Goal: Task Accomplishment & Management: Use online tool/utility

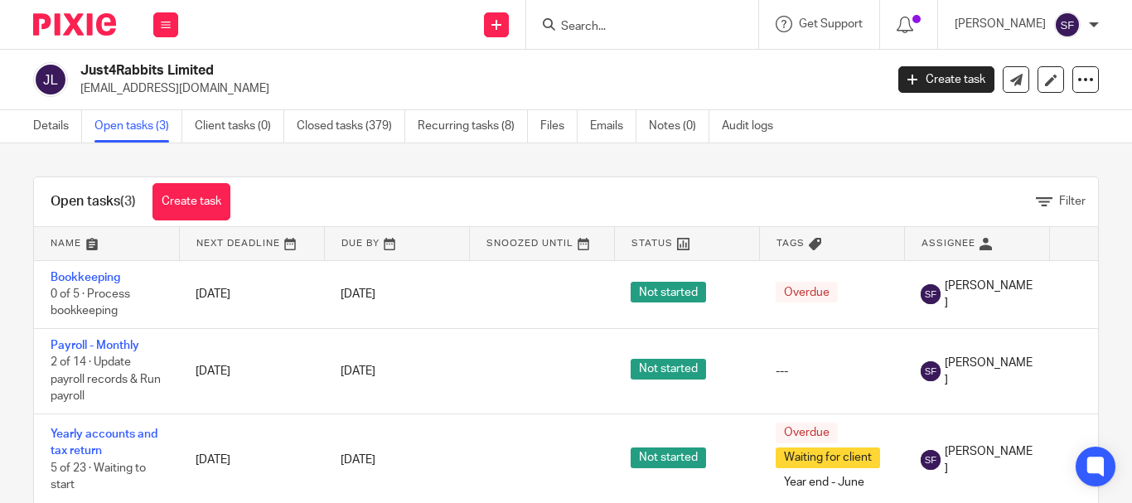
scroll to position [49, 0]
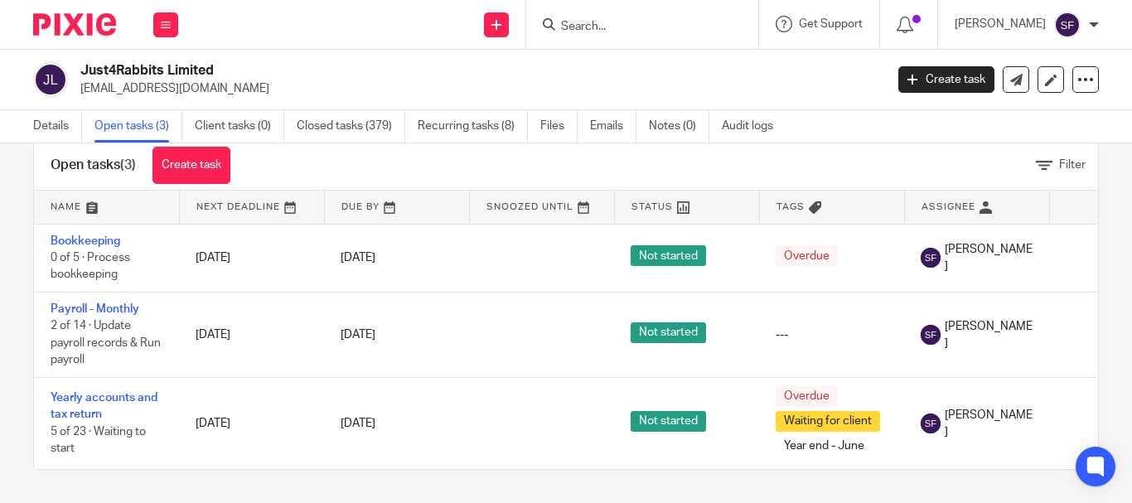
click at [655, 27] on input "Search" at bounding box center [634, 27] width 149 height 15
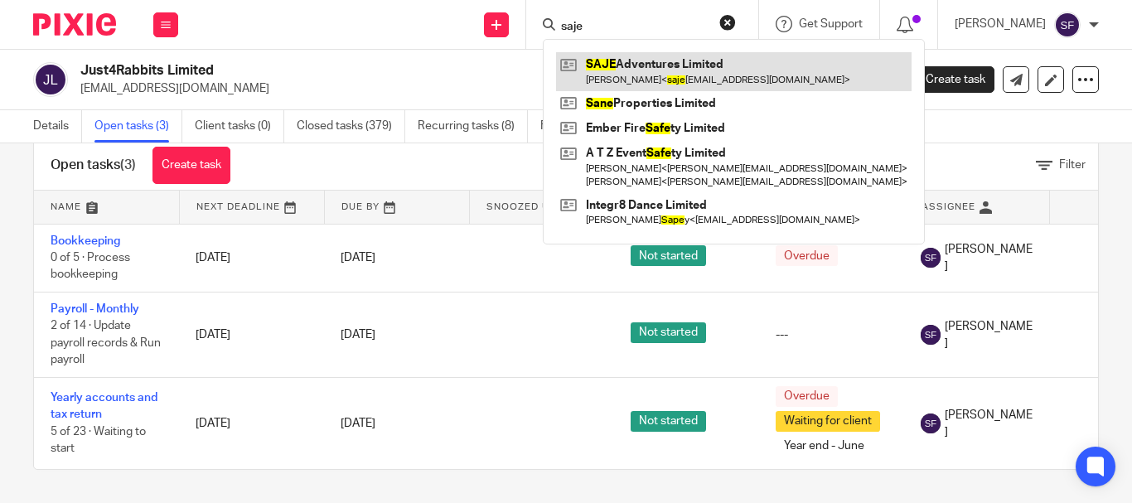
type input "saje"
click at [679, 68] on link at bounding box center [734, 71] width 356 height 38
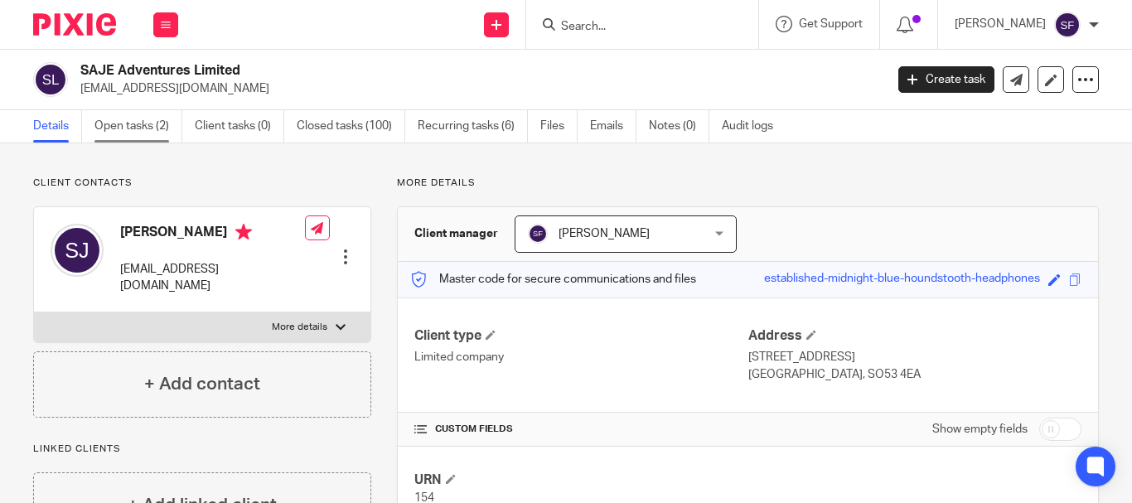
click at [117, 134] on link "Open tasks (2)" at bounding box center [139, 126] width 88 height 32
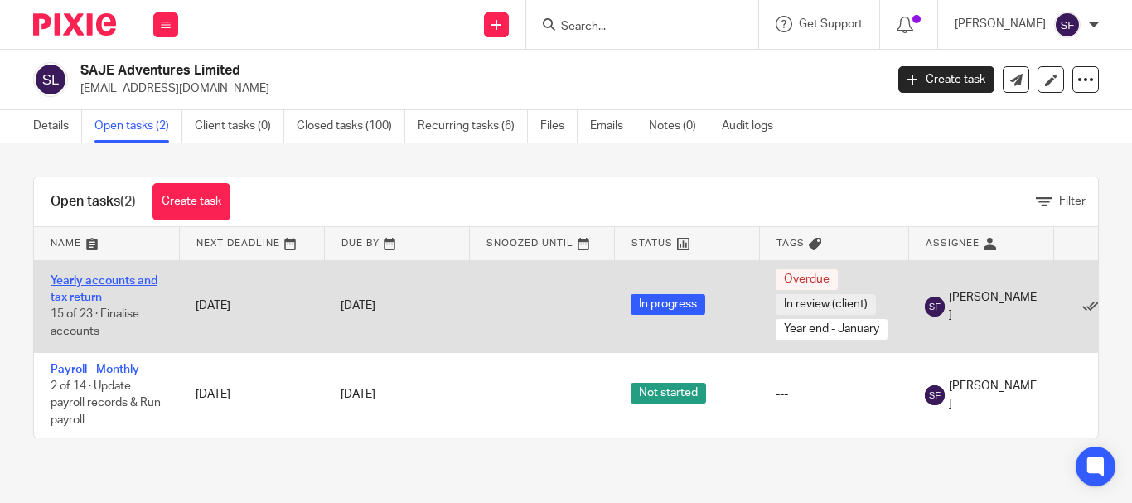
click at [109, 283] on link "Yearly accounts and tax return" at bounding box center [104, 289] width 107 height 28
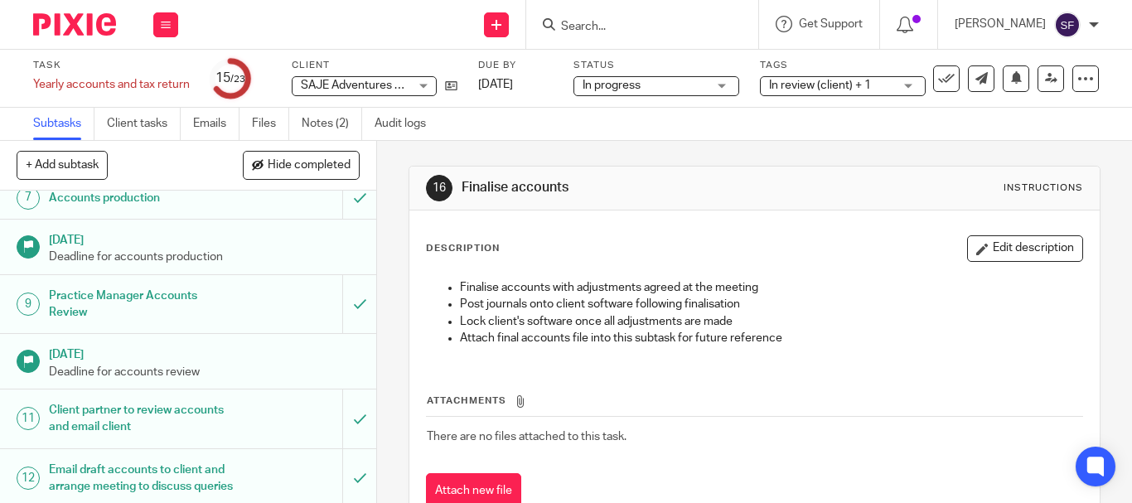
scroll to position [249, 0]
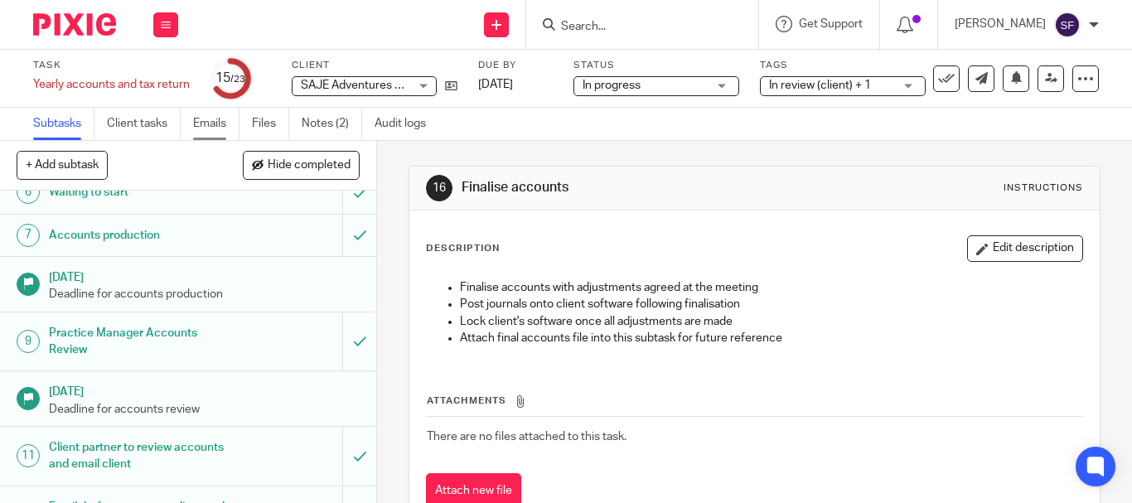
click at [210, 129] on link "Emails" at bounding box center [216, 124] width 46 height 32
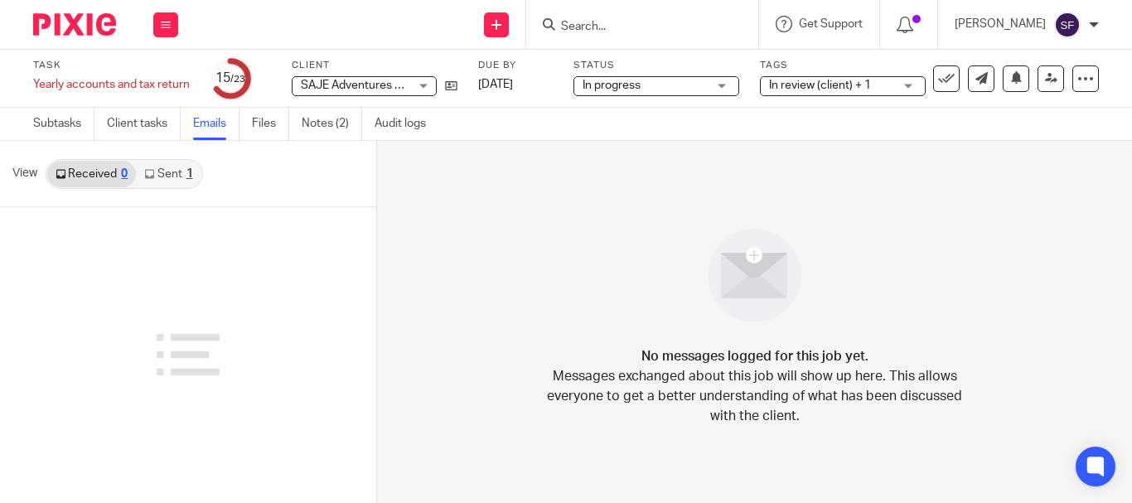
click at [168, 169] on link "Sent 1" at bounding box center [168, 174] width 65 height 27
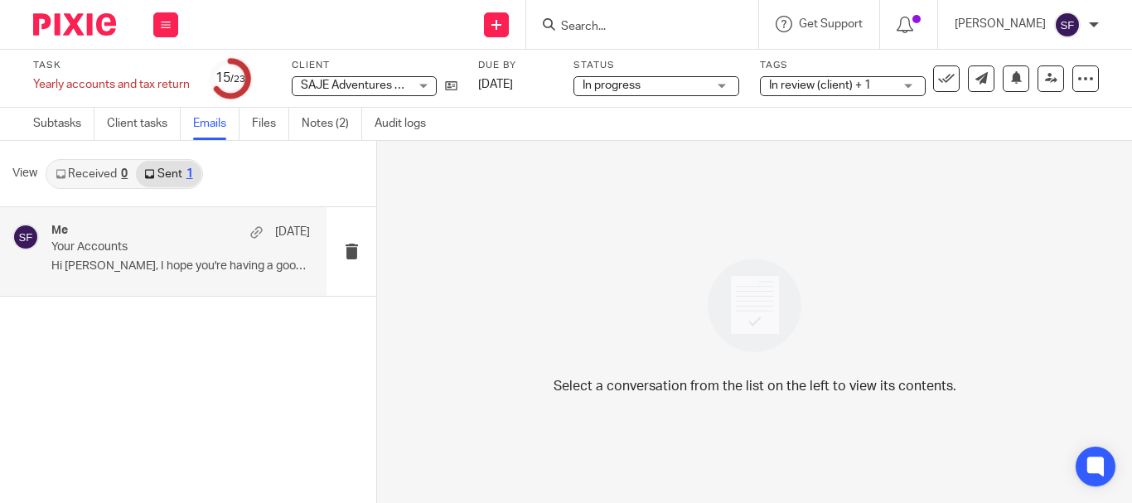
click at [169, 221] on div "Me 19 Aug Your Accounts Hi Steve, I hope you're having a good week. ..." at bounding box center [163, 251] width 327 height 89
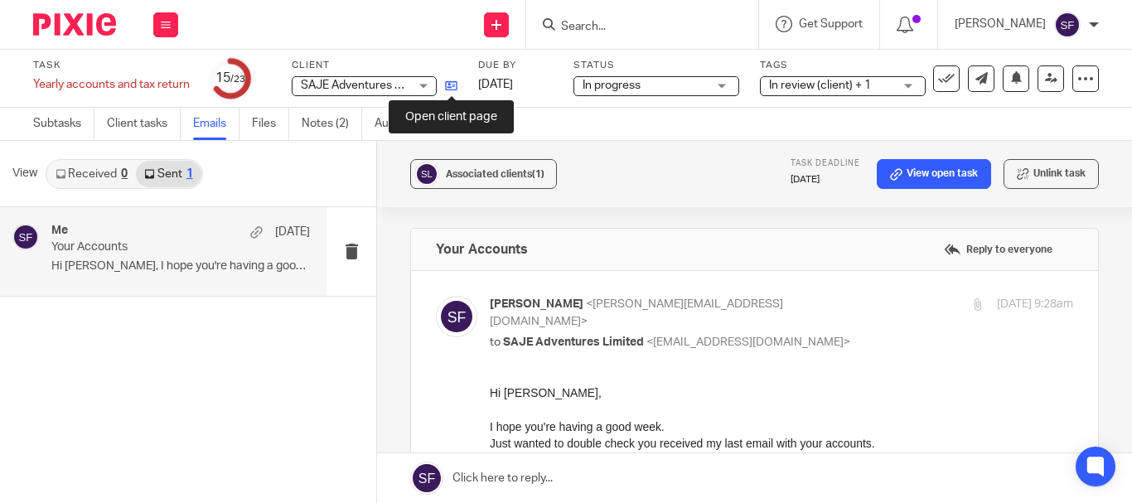
click at [451, 86] on icon at bounding box center [451, 86] width 12 height 12
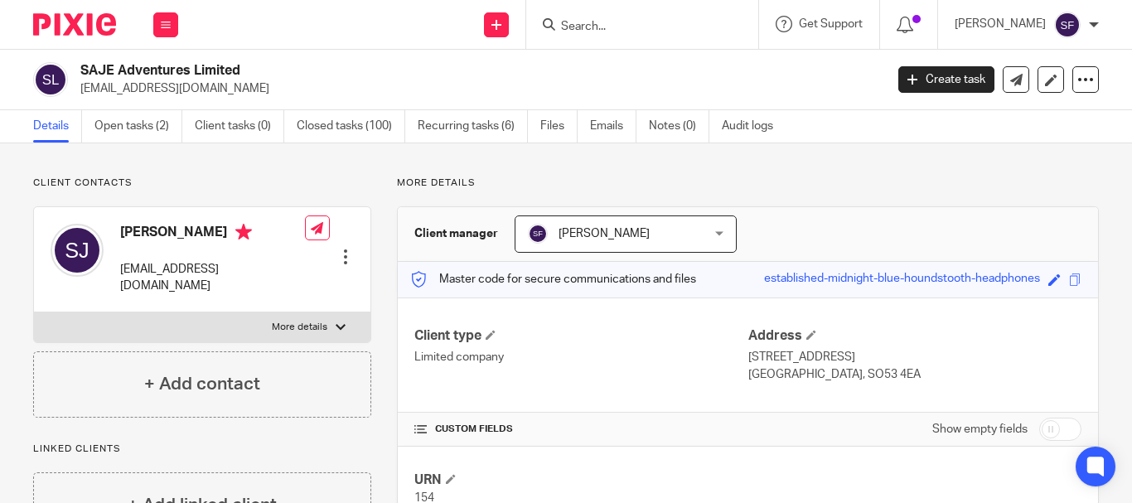
click at [638, 33] on input "Search" at bounding box center [634, 27] width 149 height 15
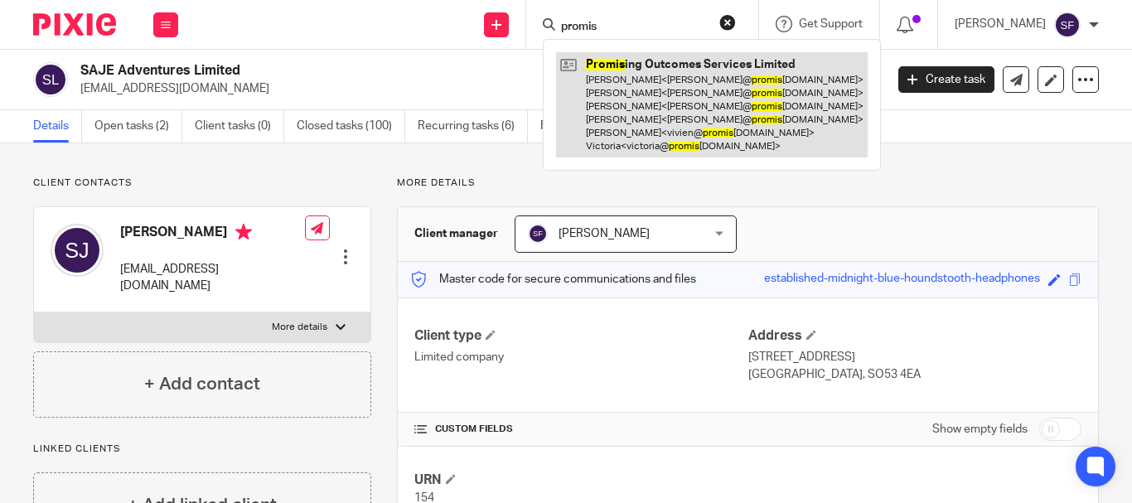
type input "promis"
click at [702, 121] on link at bounding box center [712, 104] width 312 height 105
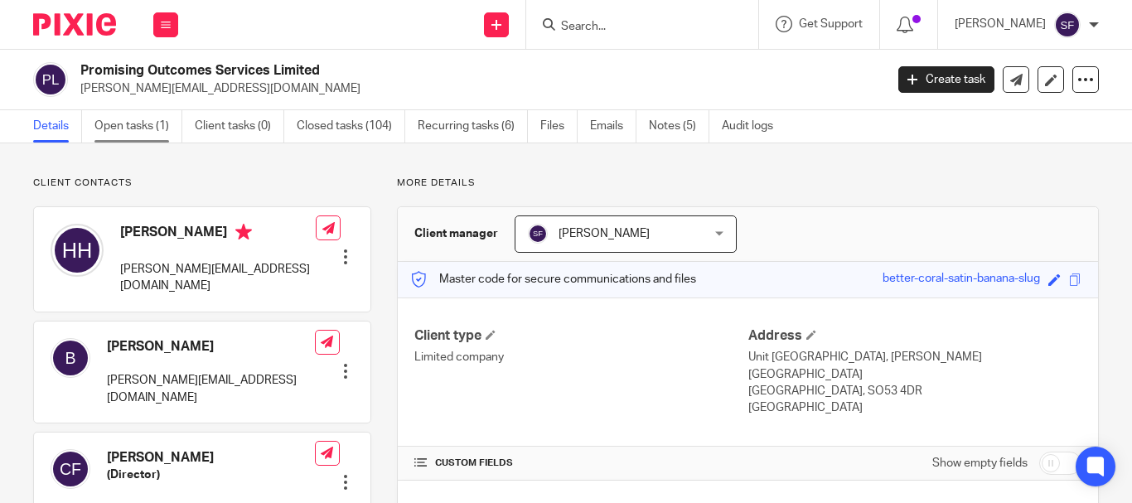
click at [143, 132] on link "Open tasks (1)" at bounding box center [139, 126] width 88 height 32
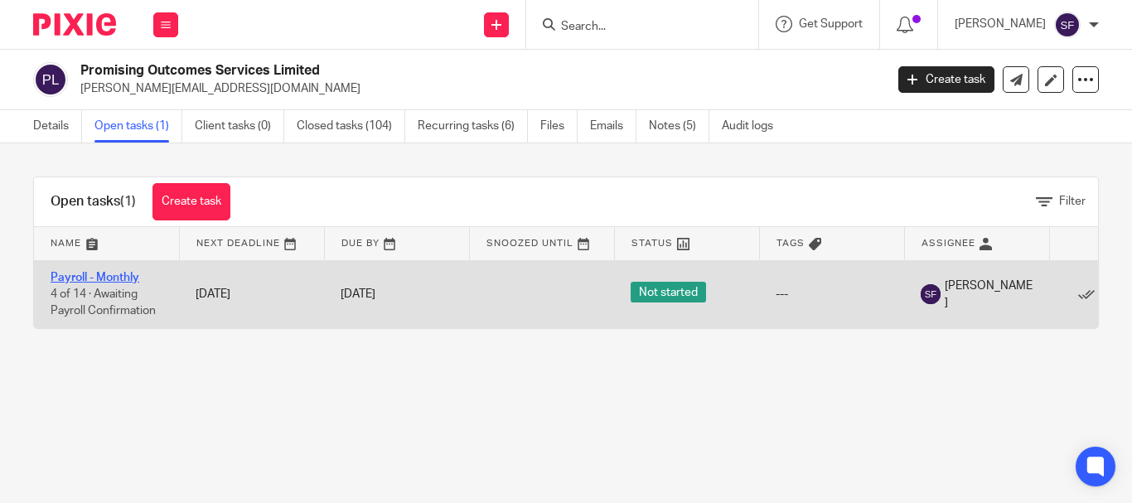
click at [120, 281] on link "Payroll - Monthly" at bounding box center [95, 278] width 89 height 12
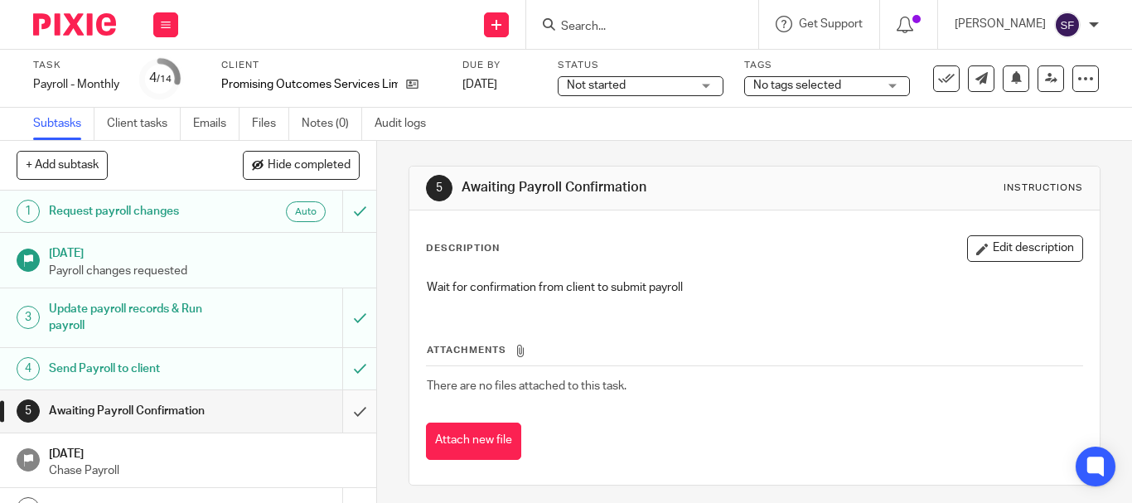
scroll to position [83, 0]
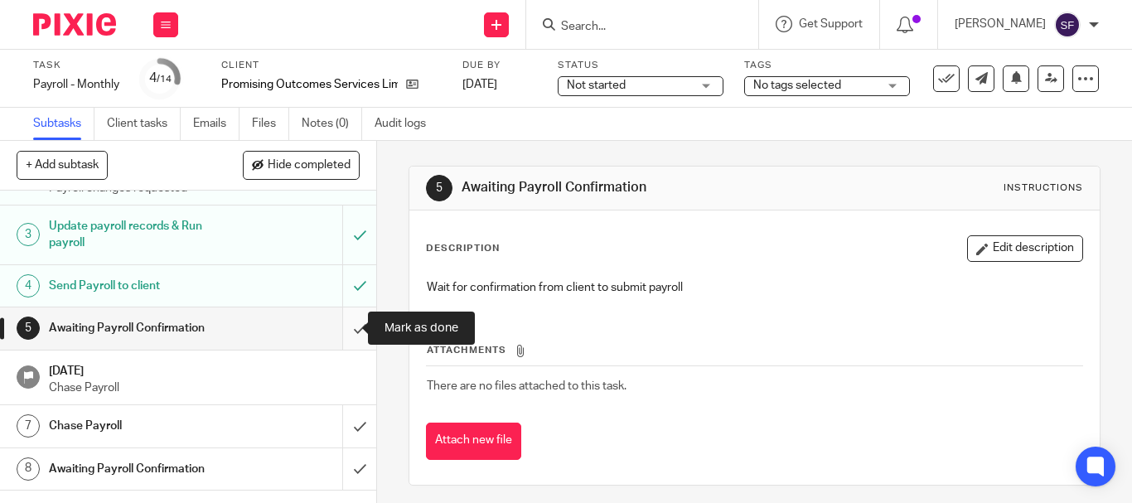
click at [342, 332] on input "submit" at bounding box center [188, 328] width 376 height 41
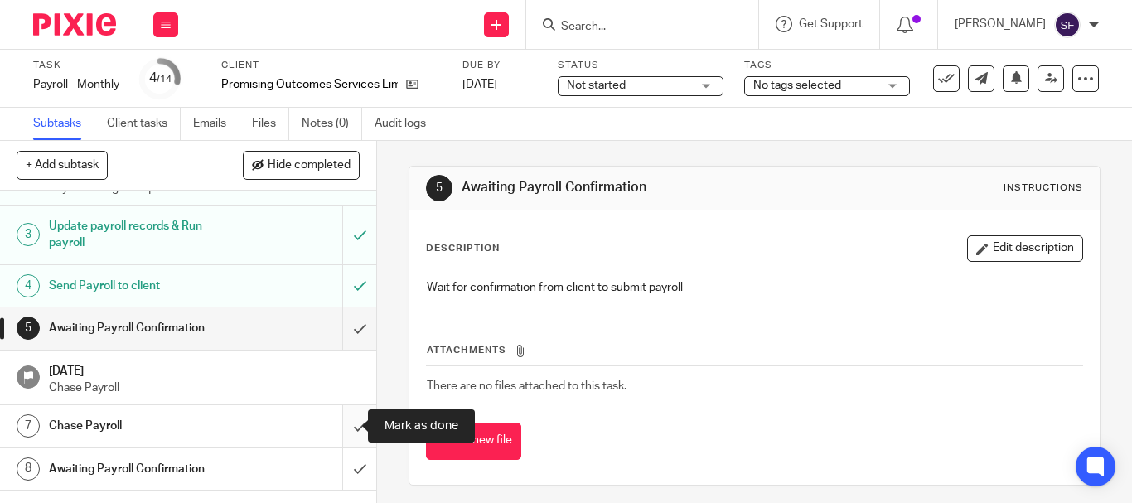
click at [346, 424] on input "submit" at bounding box center [188, 425] width 376 height 41
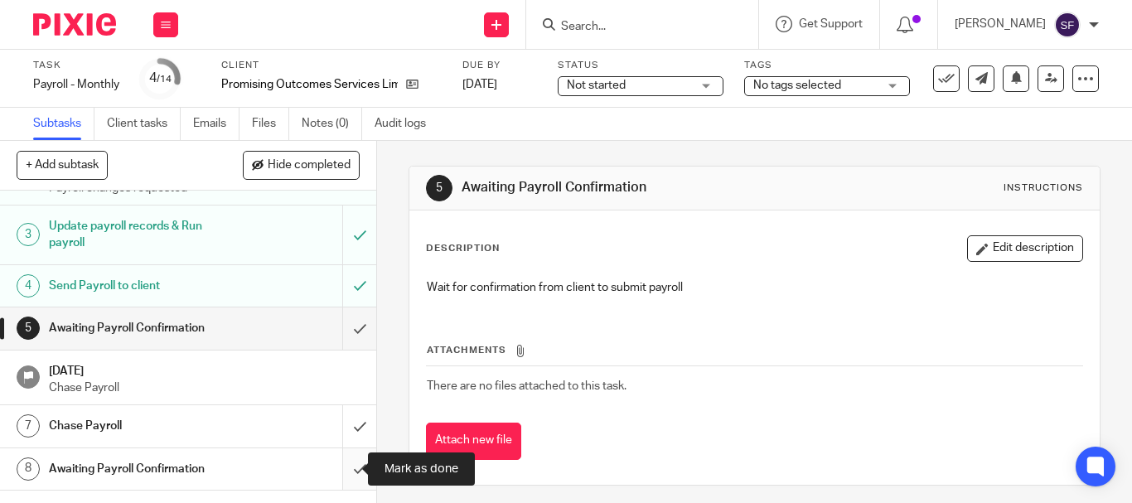
click at [345, 483] on input "submit" at bounding box center [188, 469] width 376 height 41
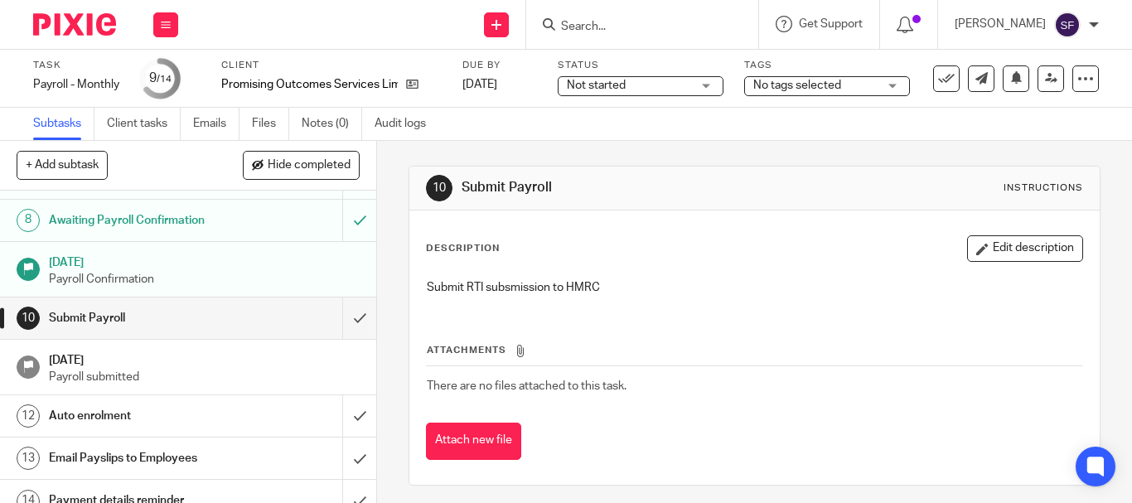
scroll to position [352, 0]
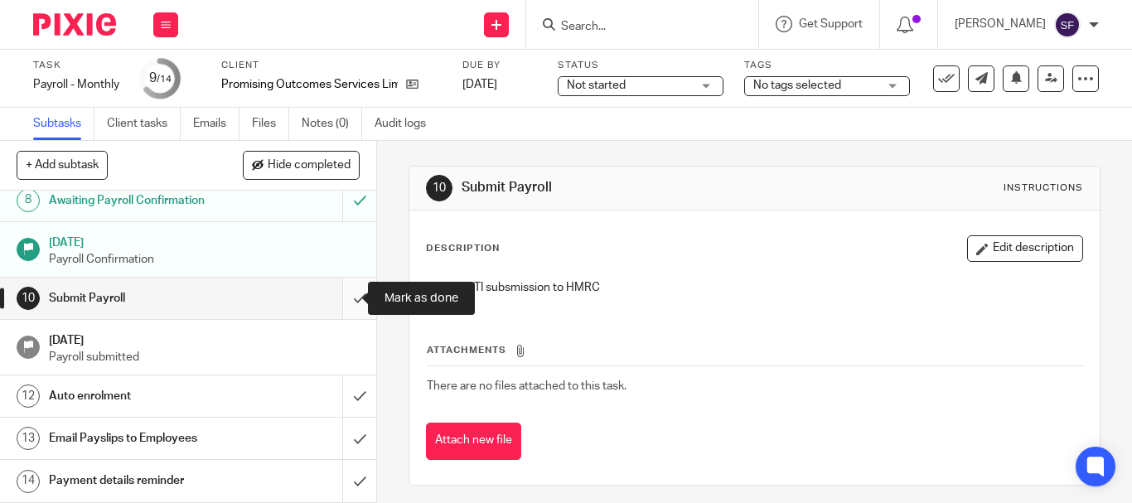
click at [352, 300] on input "submit" at bounding box center [188, 298] width 376 height 41
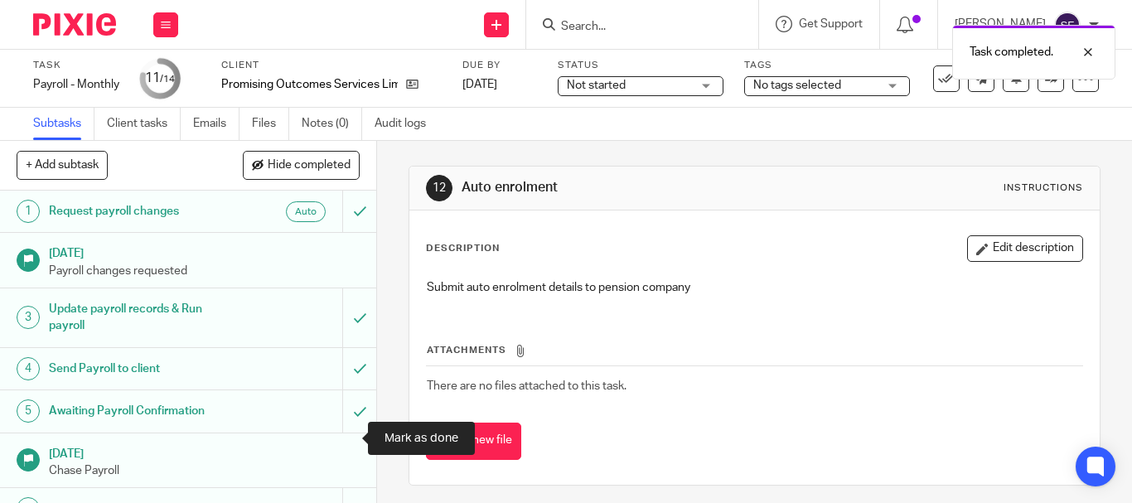
scroll to position [352, 0]
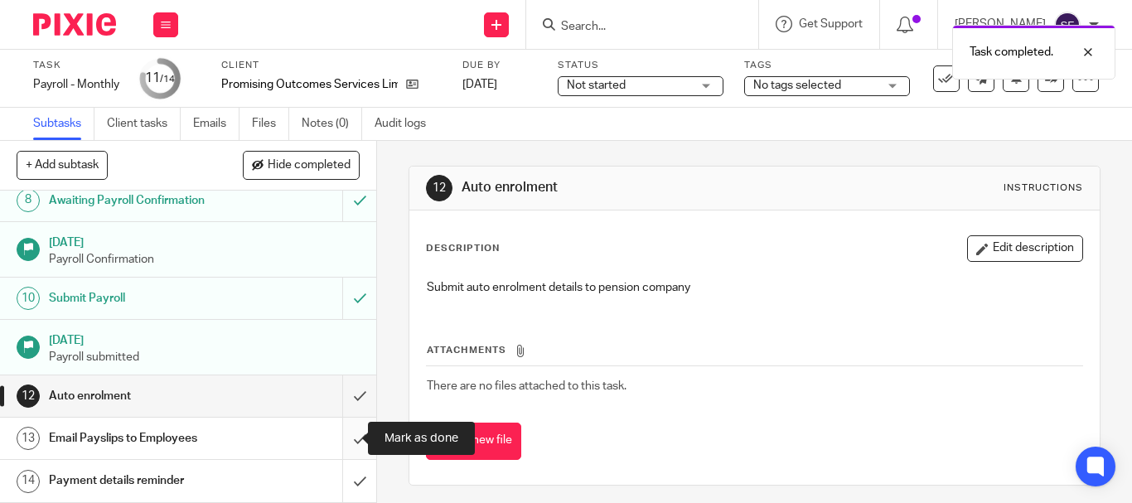
click at [346, 438] on input "submit" at bounding box center [188, 438] width 376 height 41
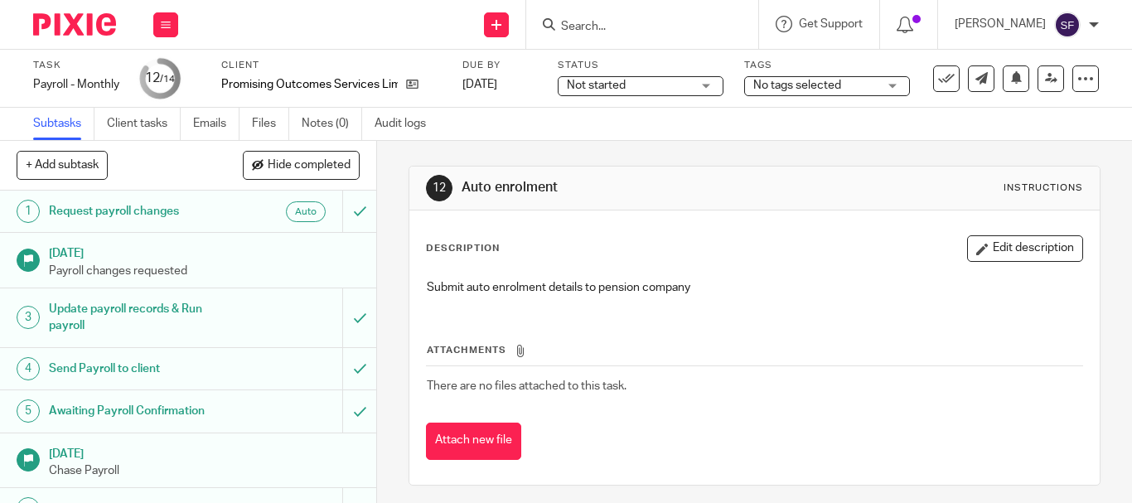
scroll to position [337, 0]
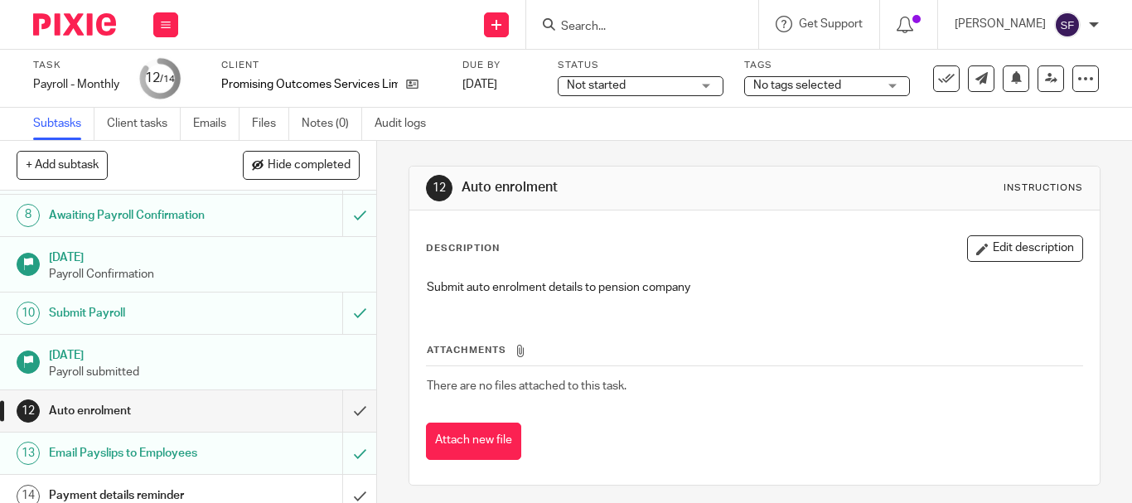
click at [163, 483] on h1 "Payment details reminder" at bounding box center [141, 495] width 185 height 25
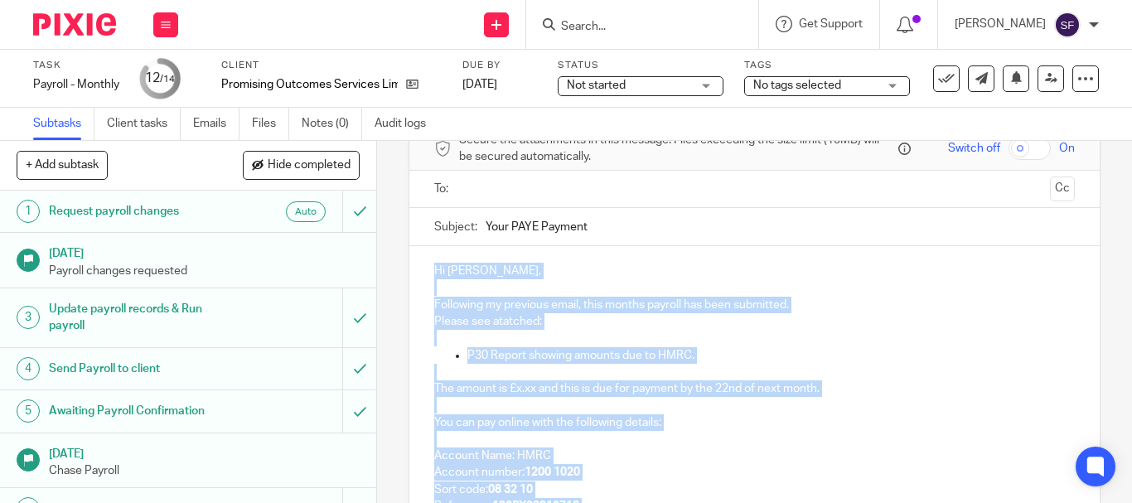
scroll to position [322, 0]
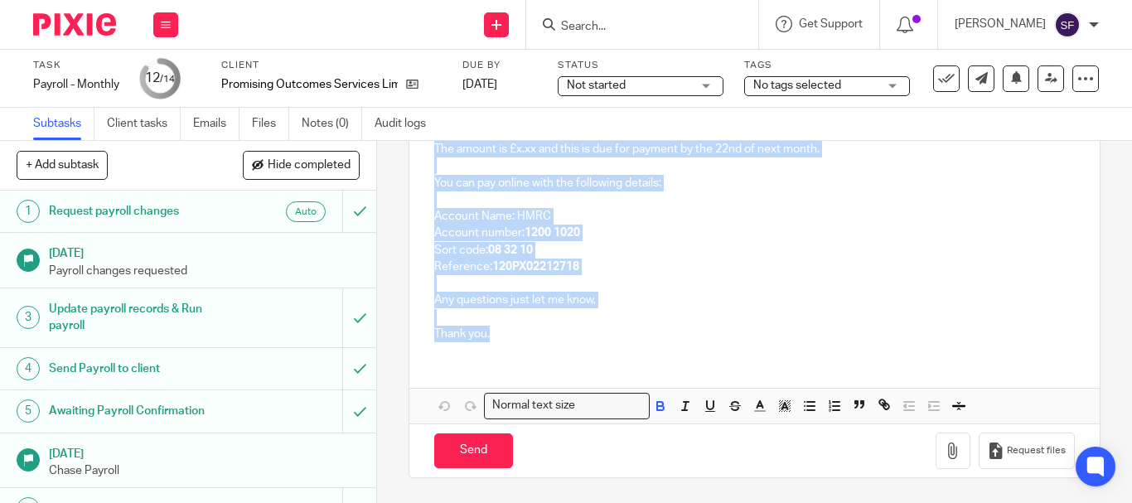
drag, startPoint x: 445, startPoint y: 279, endPoint x: 643, endPoint y: 479, distance: 281.4
click at [643, 479] on div "14 Payment details reminder Manual email Secure the attachments in this message…" at bounding box center [755, 160] width 692 height 685
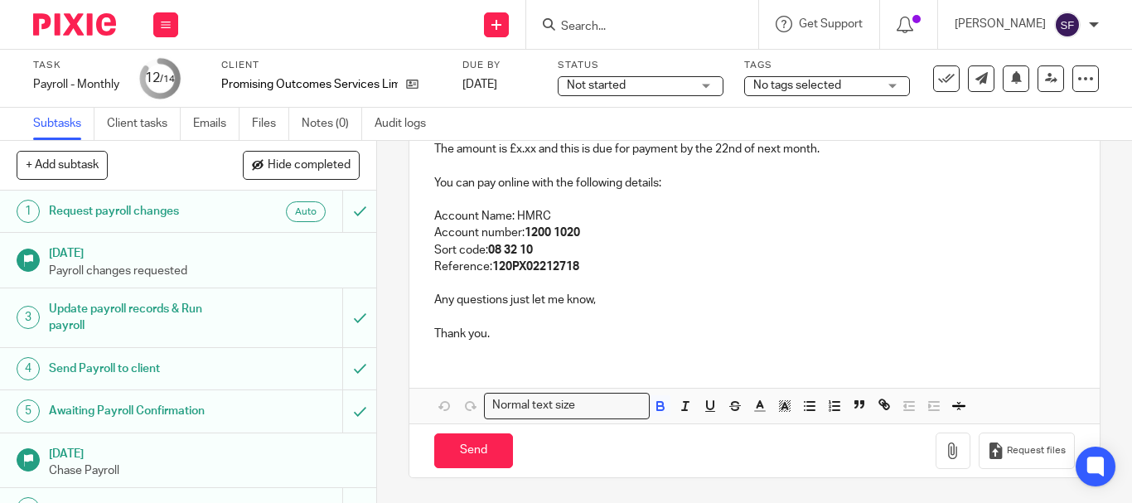
scroll to position [203, 0]
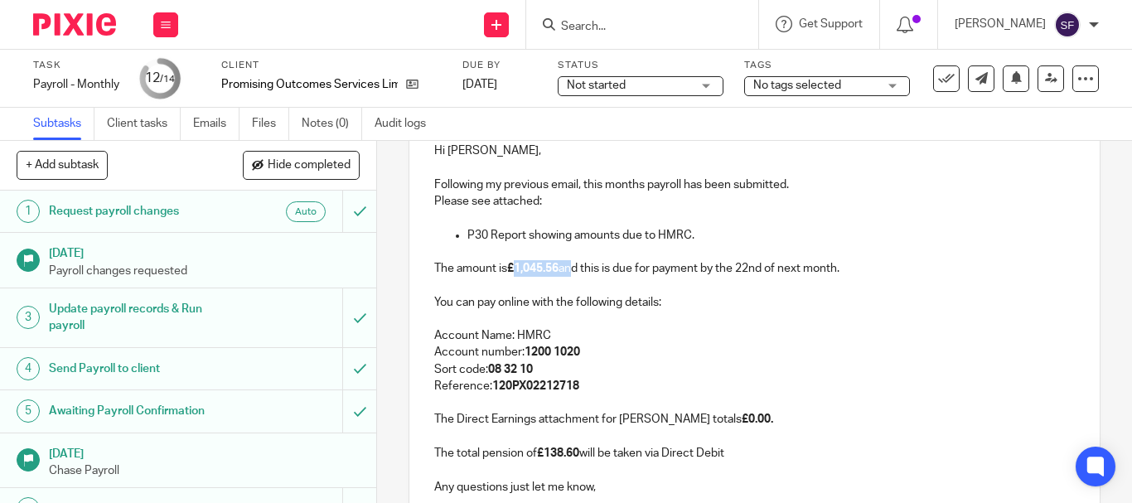
drag, startPoint x: 513, startPoint y: 271, endPoint x: 566, endPoint y: 270, distance: 53.1
click at [566, 270] on p "The amount is £1,045.56 and this is due for payment by the 22nd of next month." at bounding box center [754, 268] width 641 height 17
click at [523, 268] on strong "£1,045.56" at bounding box center [532, 269] width 51 height 12
drag, startPoint x: 513, startPoint y: 269, endPoint x: 559, endPoint y: 270, distance: 45.6
click at [559, 270] on p "The amount is £1,045.56 and this is due for payment by the 22nd of next month." at bounding box center [754, 268] width 641 height 17
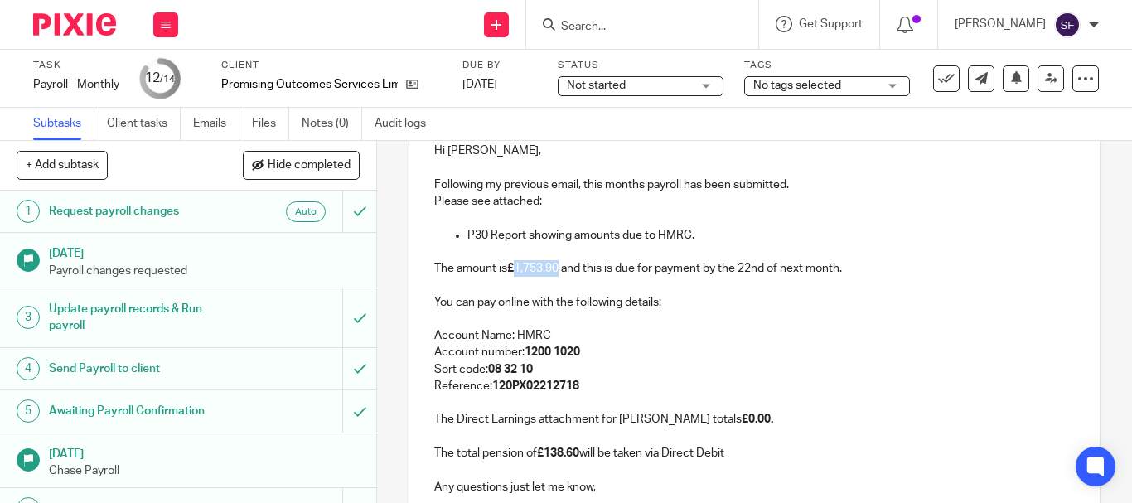
drag, startPoint x: 514, startPoint y: 271, endPoint x: 557, endPoint y: 272, distance: 43.1
click at [557, 272] on p "The amount is £ 1,753.90 and this is due for payment by the 22nd of next month." at bounding box center [754, 268] width 641 height 17
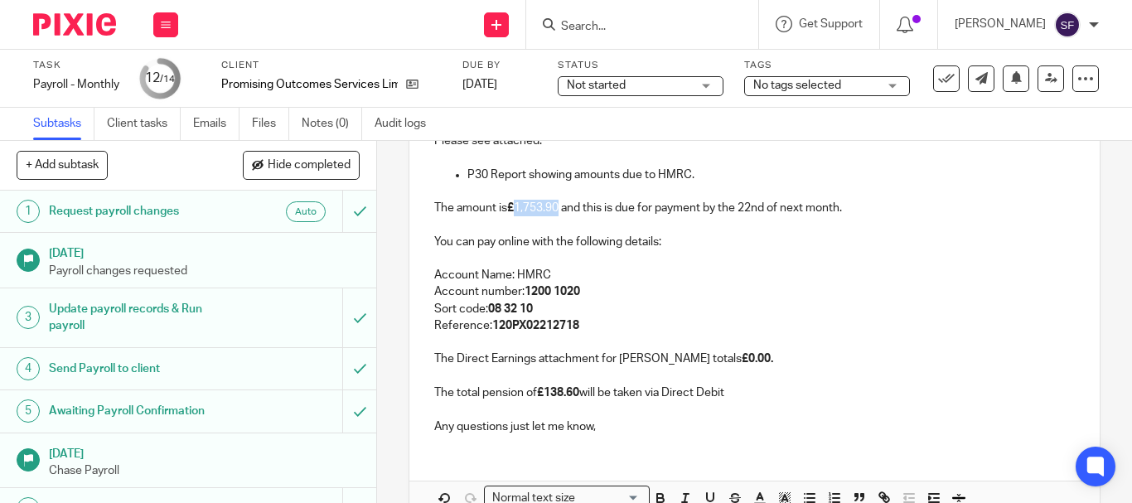
scroll to position [356, 0]
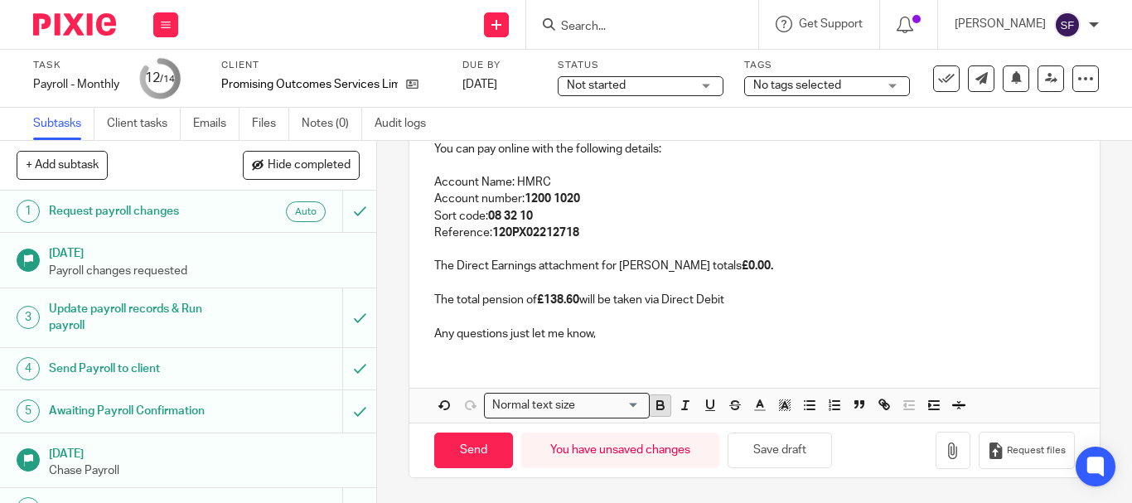
click at [660, 409] on icon "button" at bounding box center [660, 405] width 15 height 15
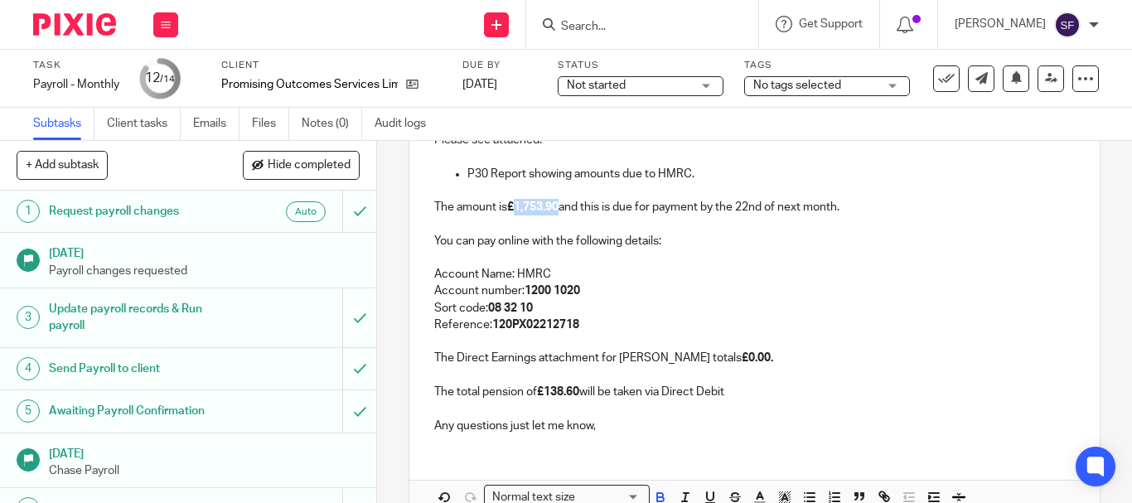
scroll to position [238, 0]
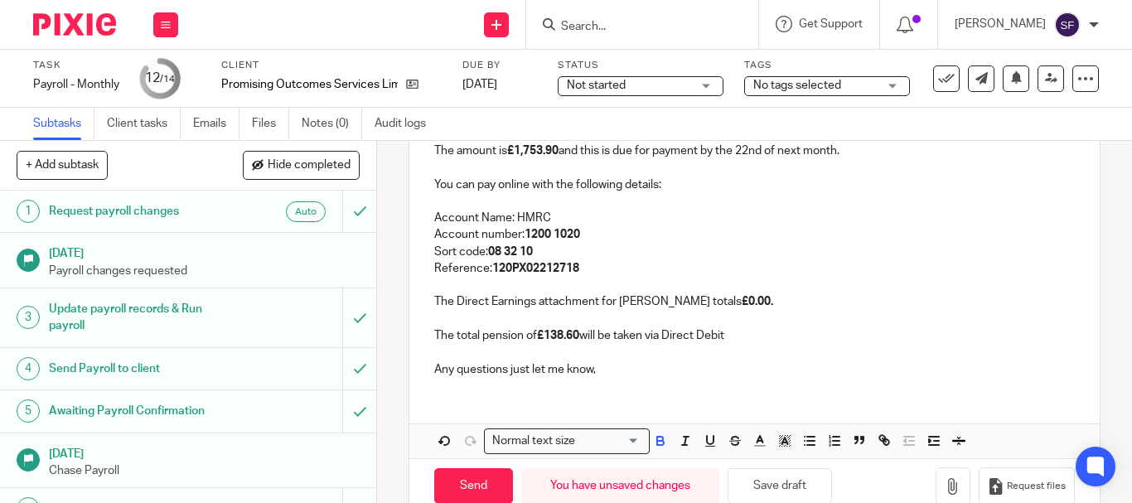
click at [620, 237] on p "Account number: 1200 1020" at bounding box center [754, 234] width 641 height 17
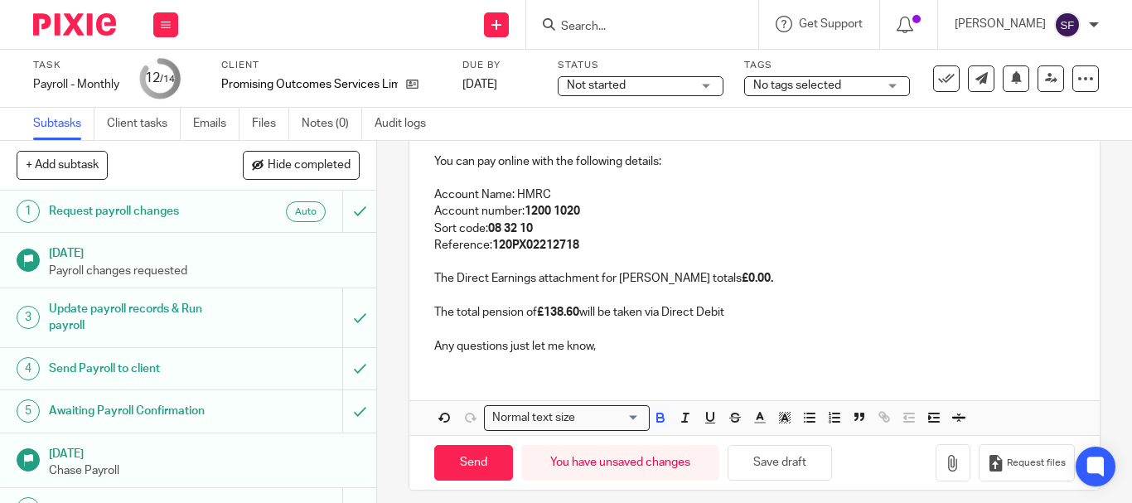
scroll to position [356, 0]
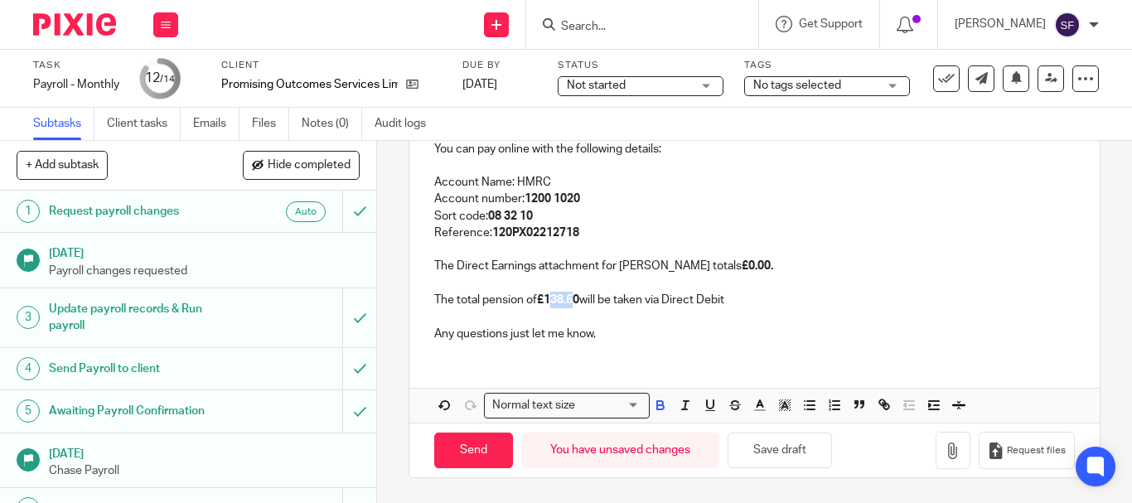
drag, startPoint x: 546, startPoint y: 302, endPoint x: 570, endPoint y: 303, distance: 23.2
click at [570, 303] on strong "£138.60" at bounding box center [558, 300] width 42 height 12
drag, startPoint x: 543, startPoint y: 297, endPoint x: 578, endPoint y: 303, distance: 35.4
click at [578, 303] on strong "£138.60" at bounding box center [558, 300] width 42 height 12
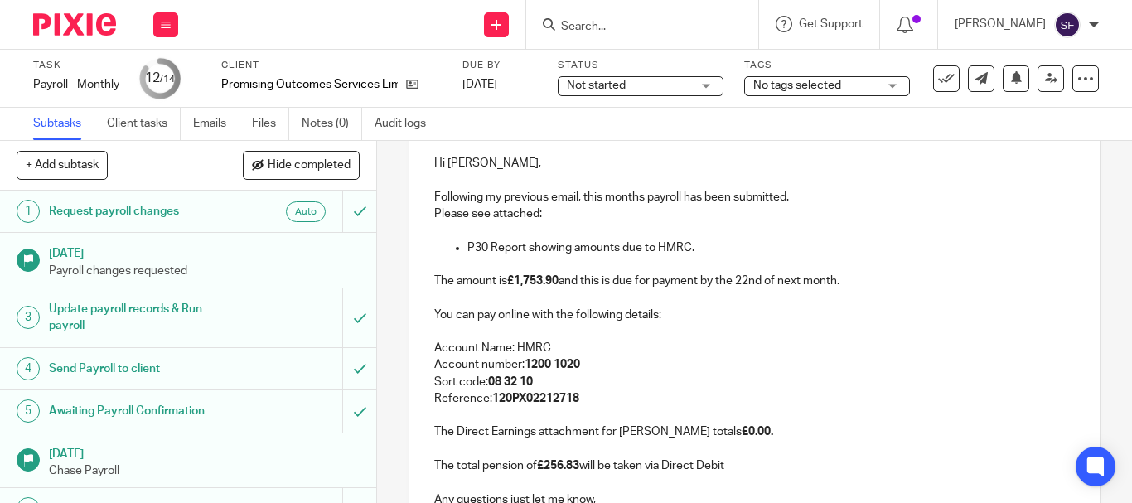
scroll to position [274, 0]
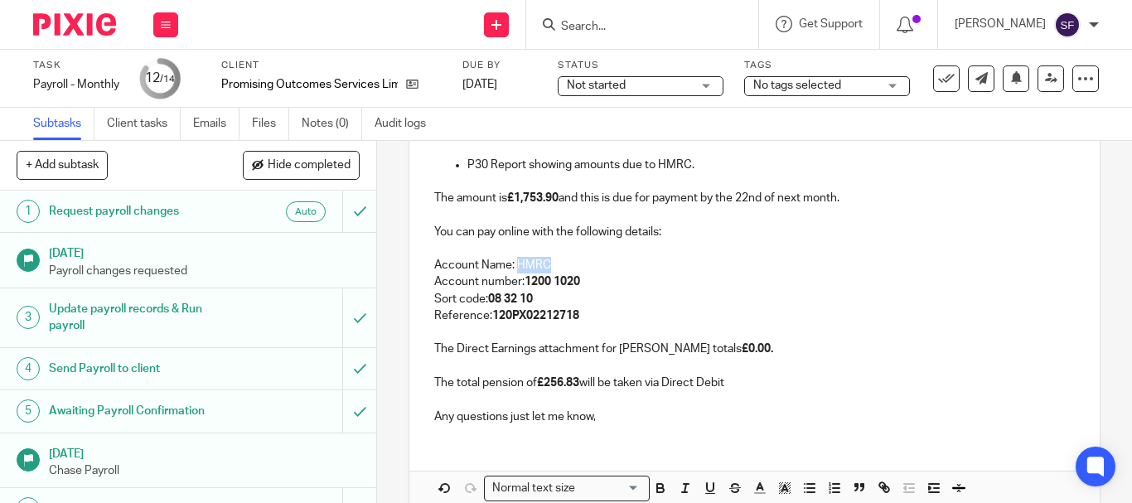
drag, startPoint x: 512, startPoint y: 265, endPoint x: 549, endPoint y: 266, distance: 37.3
click at [549, 266] on p "Account Name: HMRC" at bounding box center [754, 265] width 641 height 17
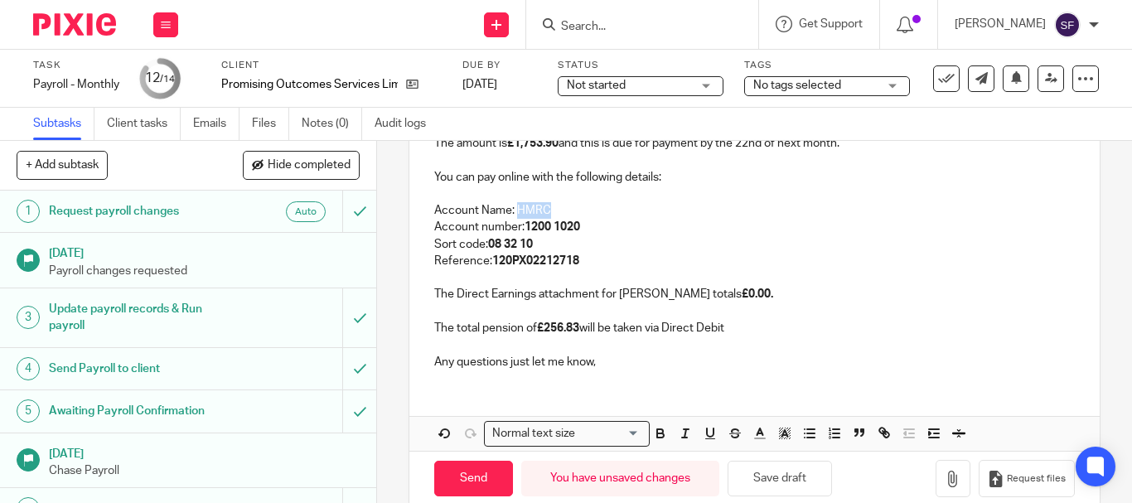
scroll to position [356, 0]
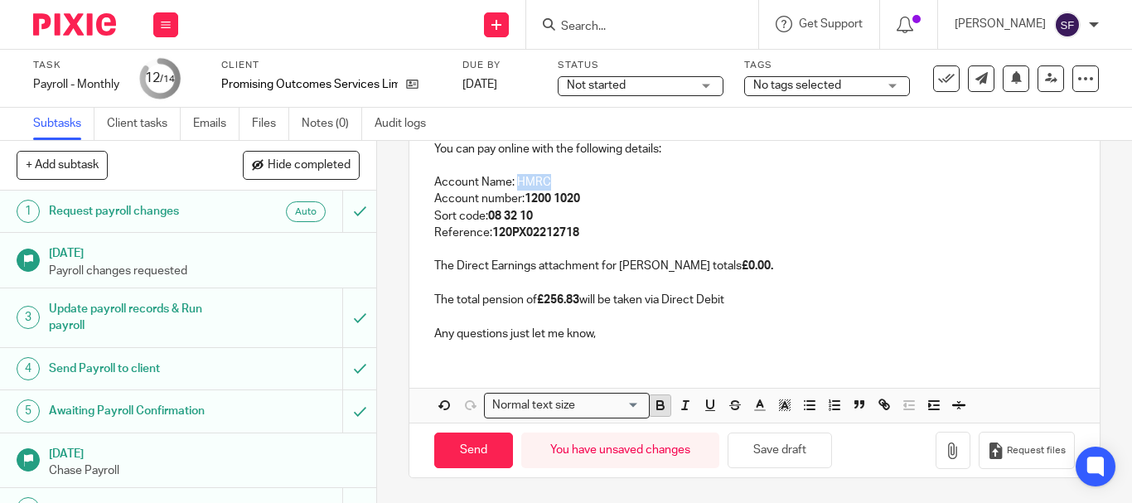
click at [656, 407] on icon "button" at bounding box center [660, 405] width 15 height 15
click at [773, 452] on button "Save draft" at bounding box center [780, 451] width 104 height 36
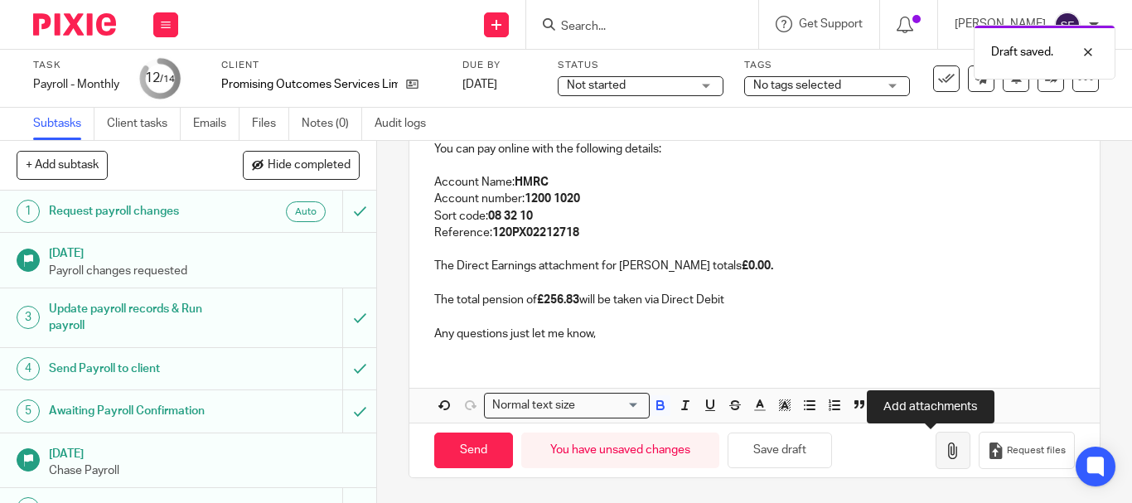
click at [945, 456] on icon "button" at bounding box center [953, 451] width 17 height 17
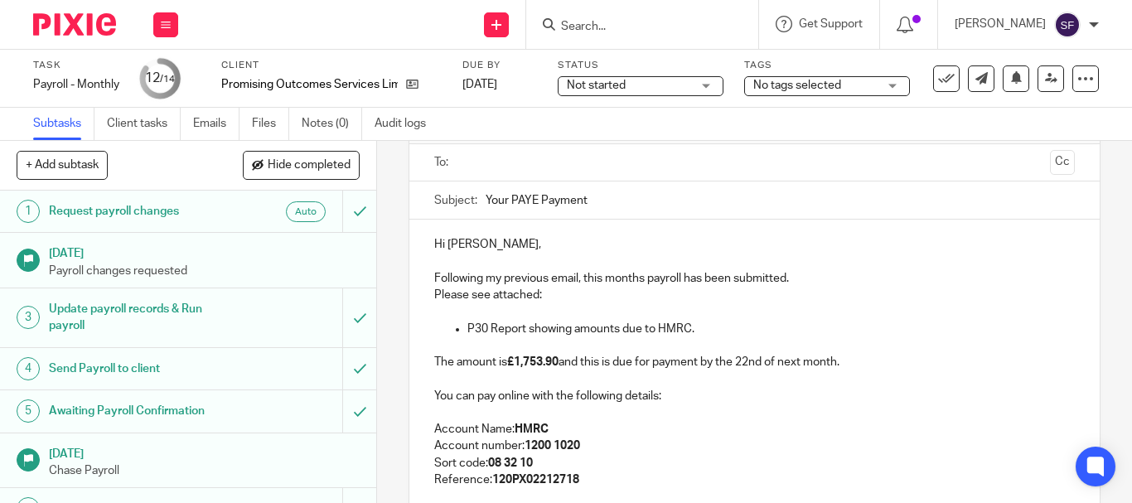
scroll to position [108, 0]
click at [510, 173] on input "text" at bounding box center [754, 164] width 578 height 19
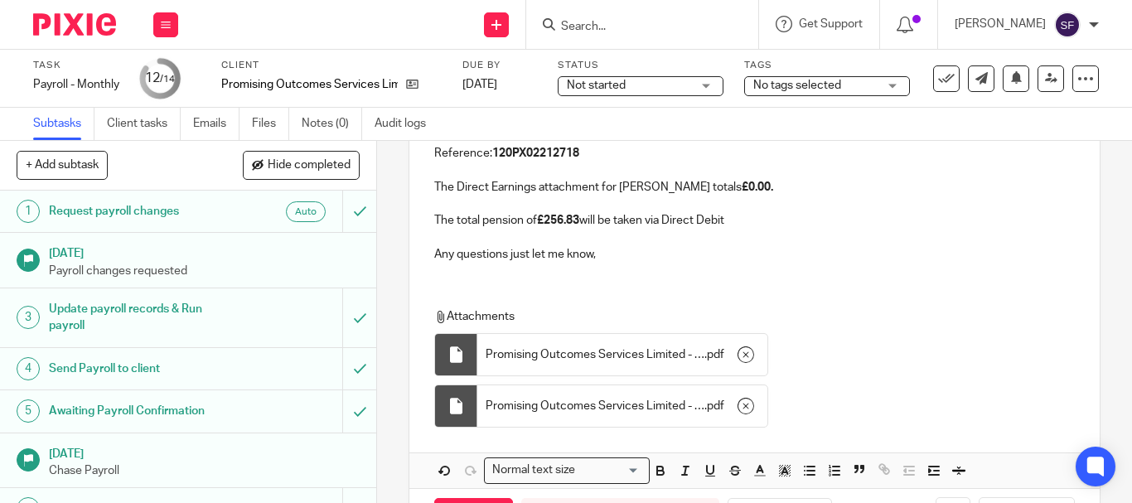
scroll to position [506, 0]
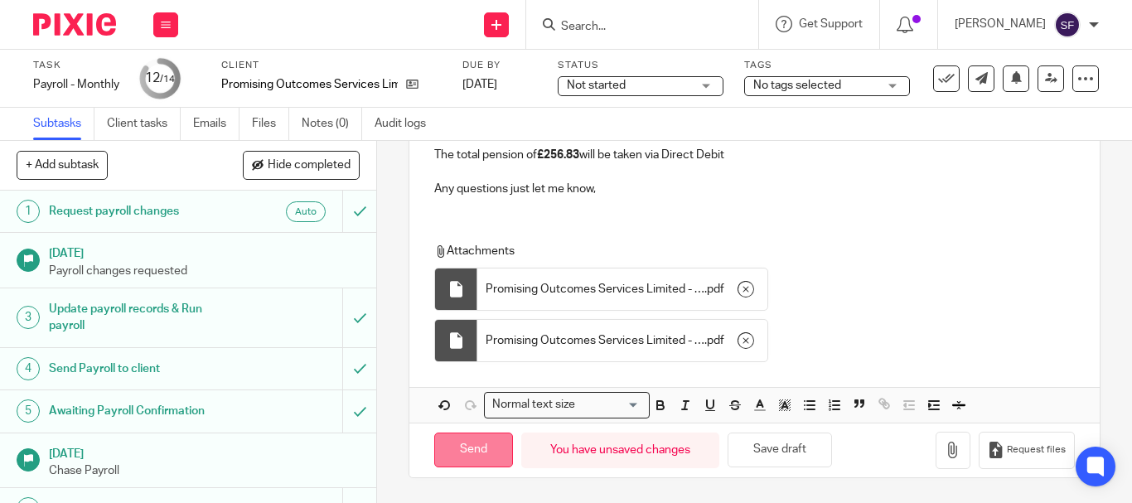
click at [471, 456] on input "Send" at bounding box center [473, 451] width 79 height 36
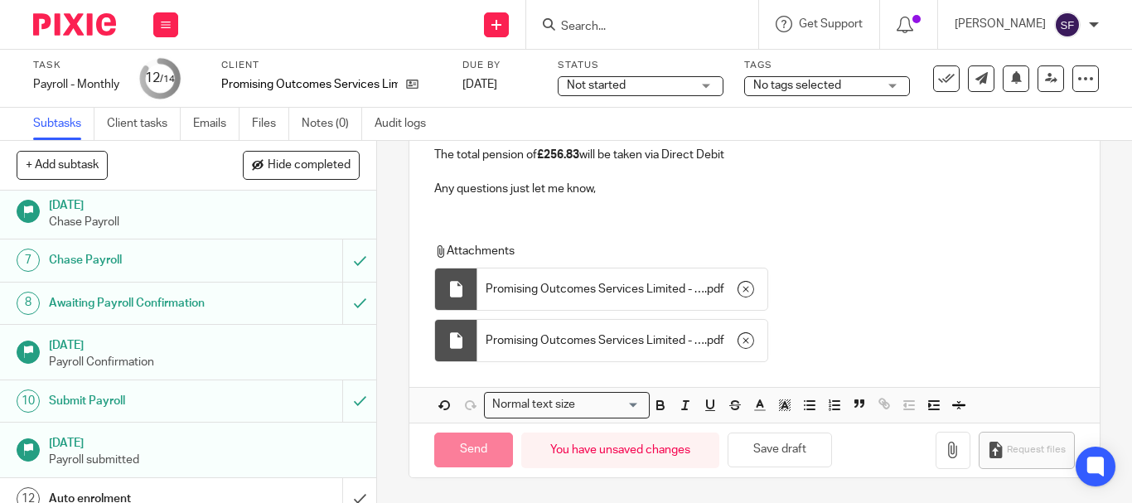
type input "Sent"
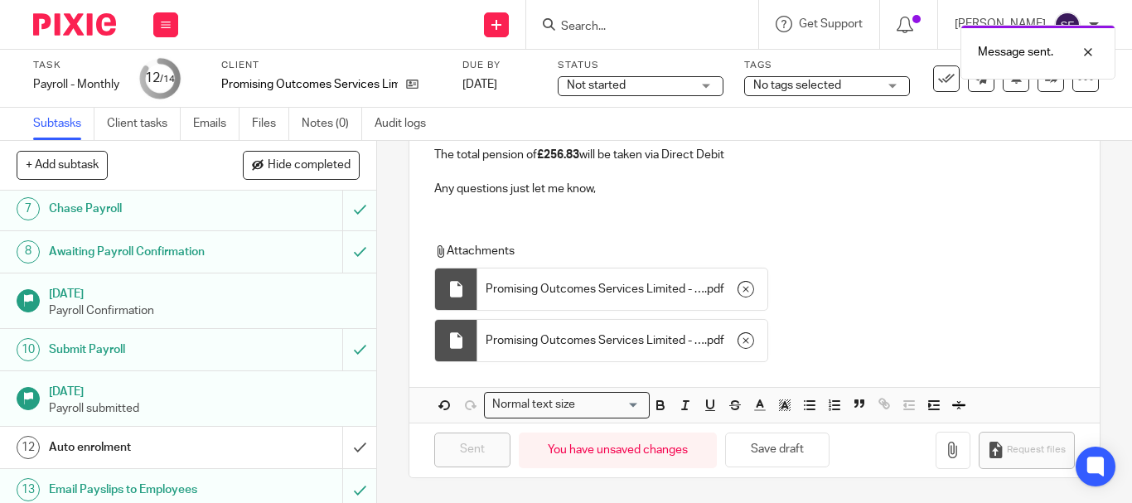
scroll to position [352, 0]
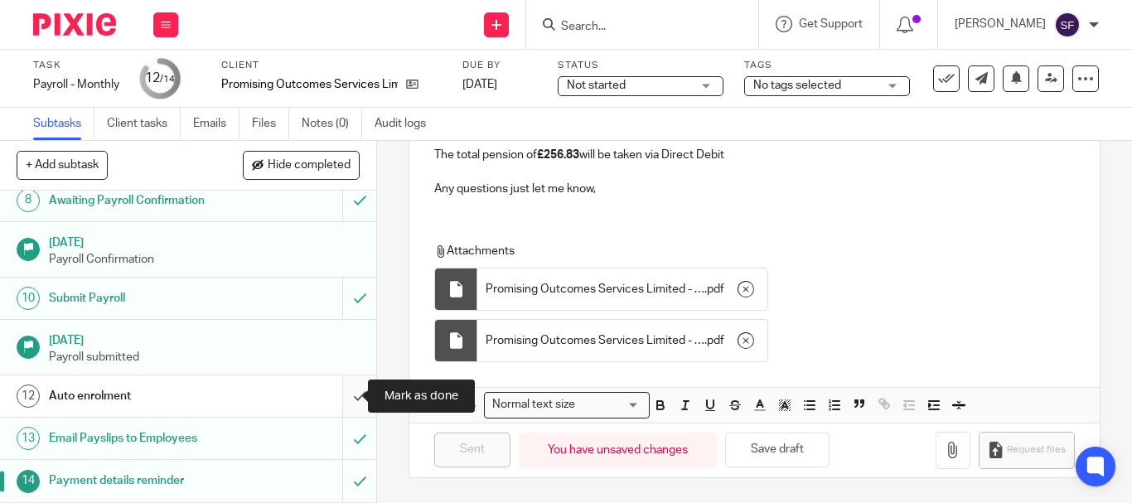
click at [342, 401] on input "submit" at bounding box center [188, 396] width 376 height 41
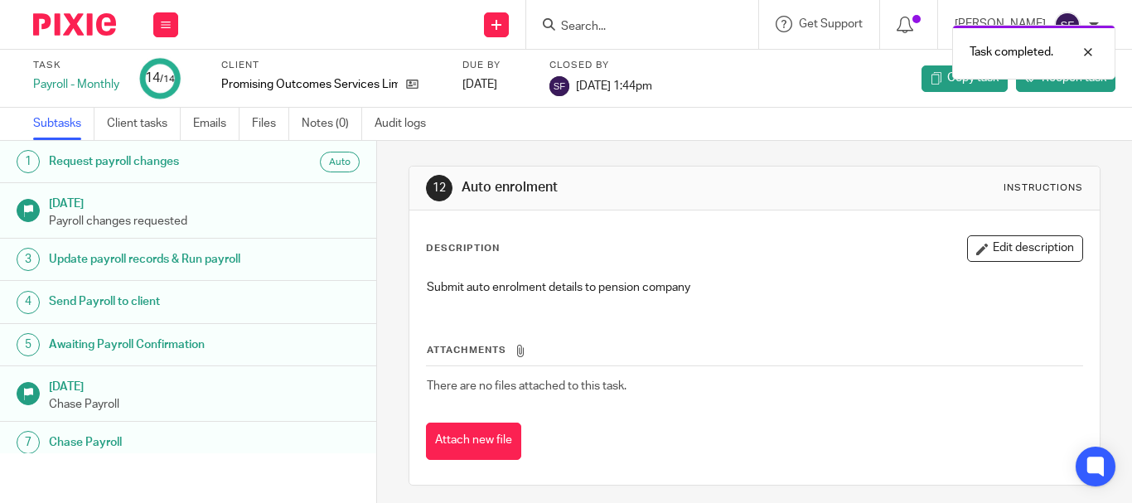
click at [657, 19] on div "Task completed." at bounding box center [841, 48] width 550 height 63
click at [654, 26] on div "Task completed." at bounding box center [841, 48] width 550 height 63
click at [1089, 48] on div at bounding box center [1076, 52] width 45 height 20
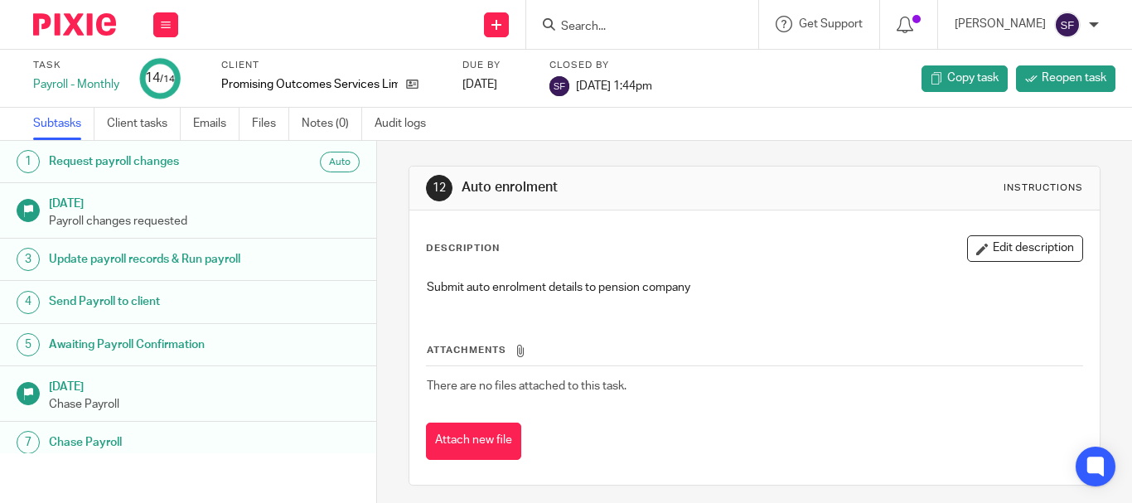
click at [709, 29] on input "Search" at bounding box center [634, 27] width 149 height 15
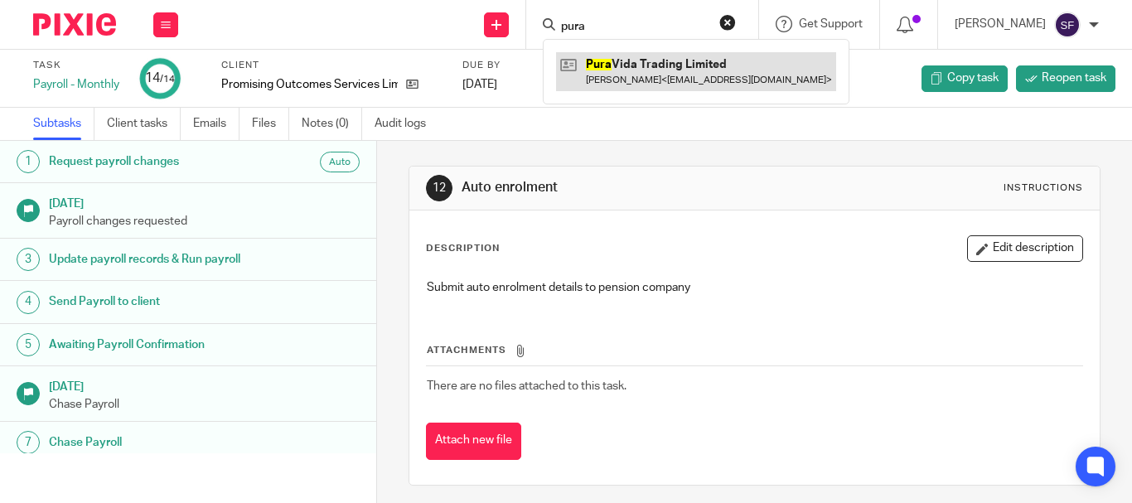
type input "pura"
click at [673, 70] on link at bounding box center [696, 71] width 280 height 38
